Goal: Information Seeking & Learning: Learn about a topic

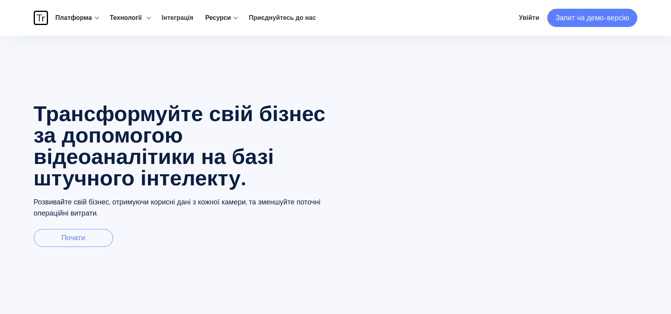
click at [576, 19] on font "Запит на демо-версію" at bounding box center [593, 18] width 74 height 10
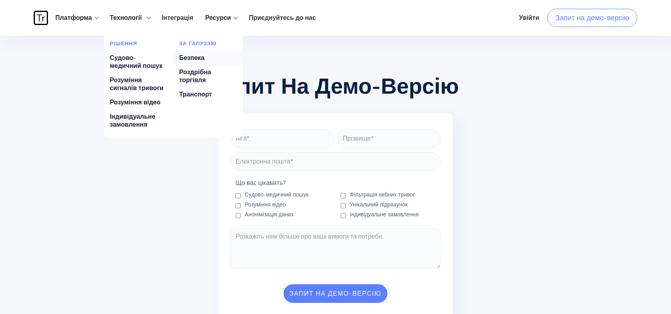
click at [194, 57] on font "Безпека" at bounding box center [191, 58] width 25 height 9
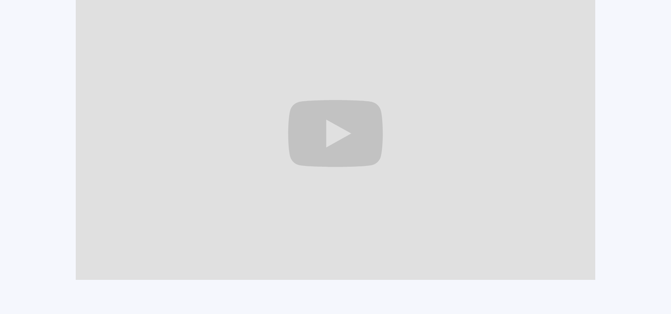
scroll to position [833, 0]
